Goal: Information Seeking & Learning: Learn about a topic

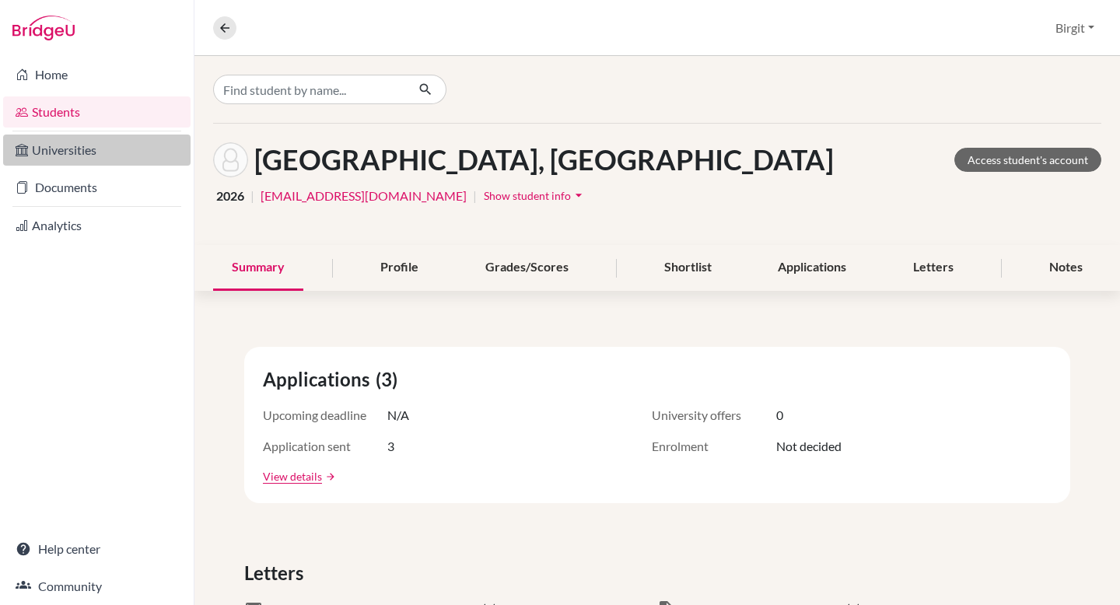
click at [58, 148] on link "Universities" at bounding box center [96, 149] width 187 height 31
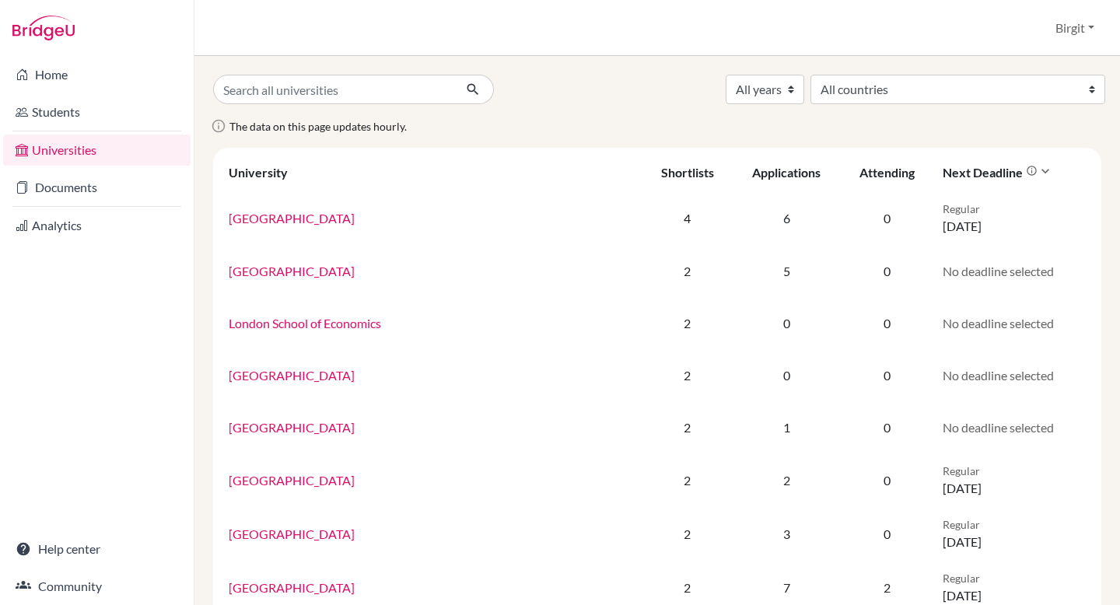
click at [943, 169] on div "Next deadline" at bounding box center [989, 172] width 95 height 15
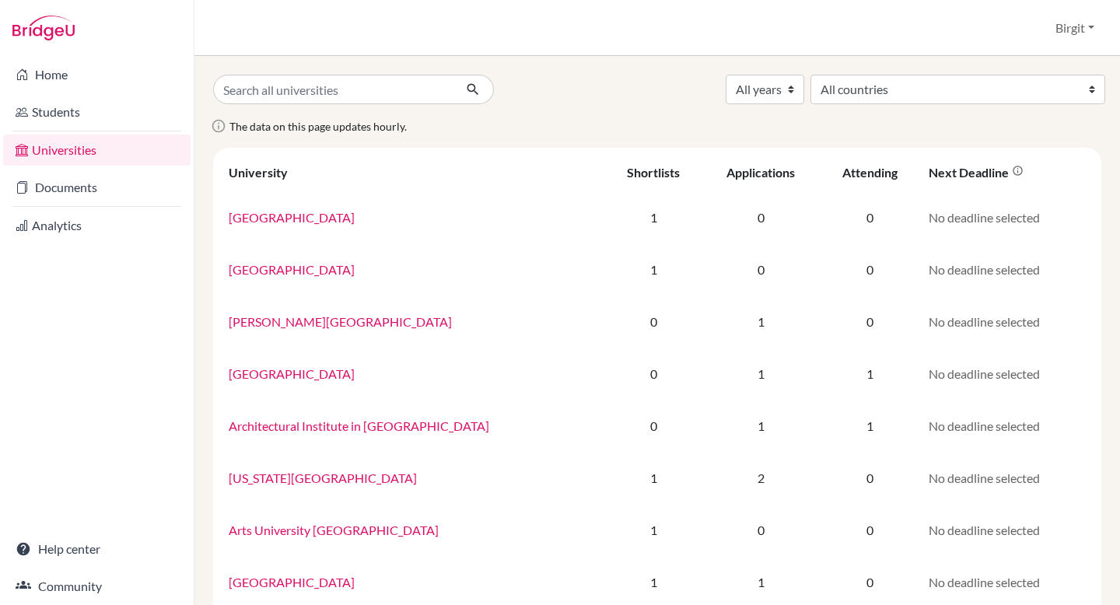
click at [943, 169] on div "Next deadline" at bounding box center [975, 172] width 95 height 15
